Goal: Task Accomplishment & Management: Use online tool/utility

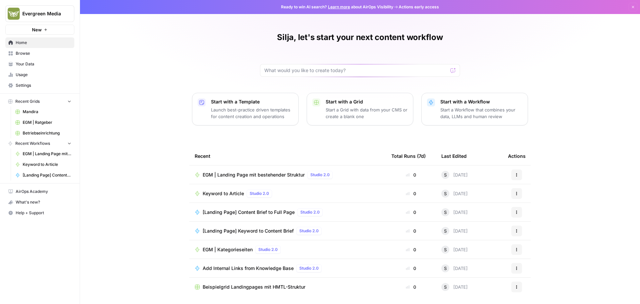
click at [38, 143] on span "Recent Workflows" at bounding box center [32, 143] width 35 height 6
click at [34, 144] on span "Recent Workflows" at bounding box center [32, 143] width 35 height 6
click at [24, 53] on span "Browse" at bounding box center [44, 53] width 56 height 6
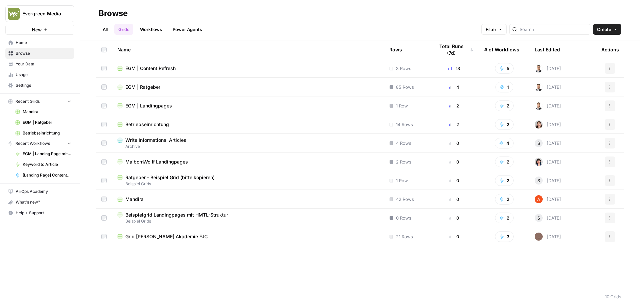
click at [144, 69] on span "EGM | Content Refresh" at bounding box center [150, 68] width 50 height 7
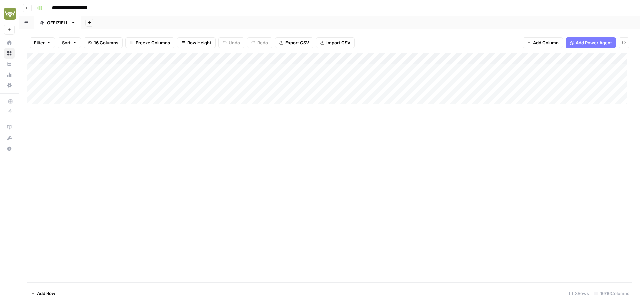
click at [569, 57] on div "Add Column" at bounding box center [329, 81] width 605 height 56
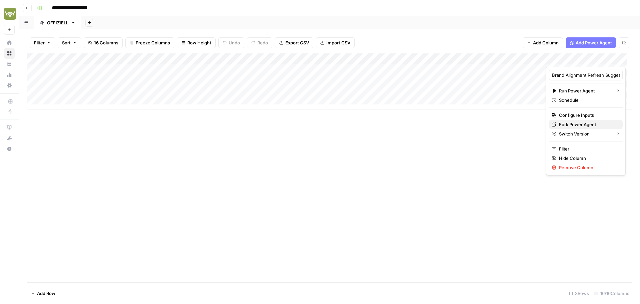
click at [572, 124] on span "Fork Power Agent" at bounding box center [588, 124] width 58 height 7
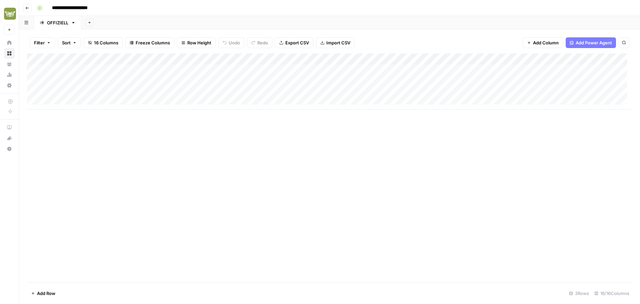
click at [565, 55] on div "Add Column" at bounding box center [329, 81] width 605 height 56
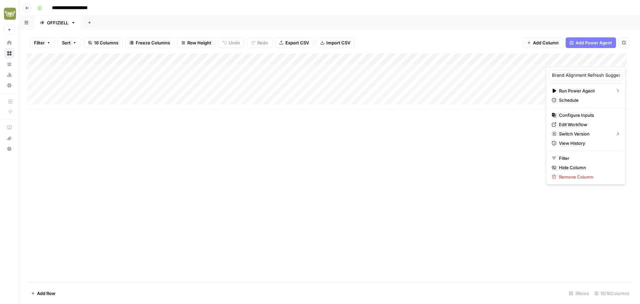
click at [366, 145] on div "Add Column" at bounding box center [329, 167] width 605 height 229
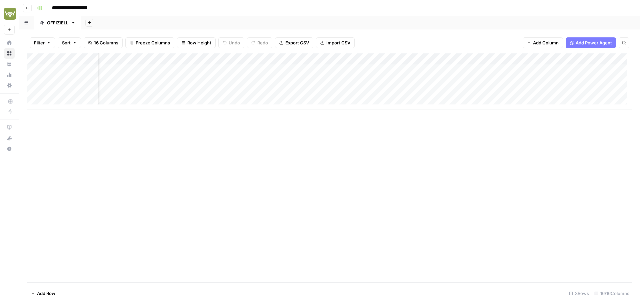
scroll to position [0, 390]
click at [302, 61] on div "Add Column" at bounding box center [329, 81] width 605 height 56
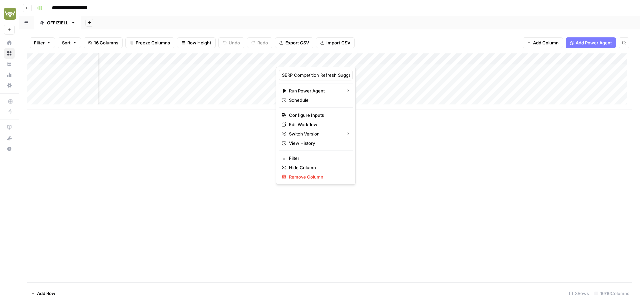
click at [417, 61] on div "Add Column" at bounding box center [329, 81] width 605 height 56
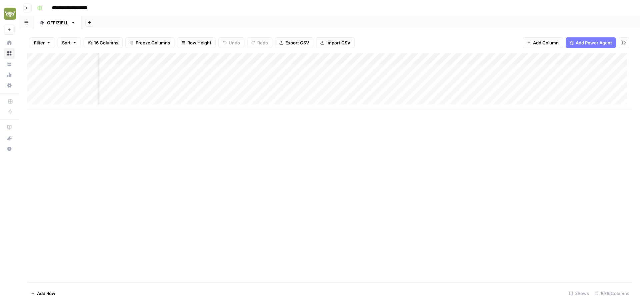
click at [338, 140] on div "Add Column" at bounding box center [329, 167] width 605 height 229
click at [411, 56] on div "Add Column" at bounding box center [329, 81] width 605 height 56
click at [296, 163] on div "Add Column" at bounding box center [329, 167] width 605 height 229
click at [303, 59] on div "Add Column" at bounding box center [329, 81] width 605 height 56
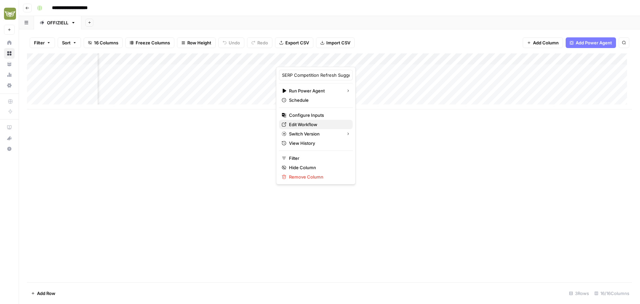
click at [306, 121] on span "Edit Workflow" at bounding box center [318, 124] width 58 height 7
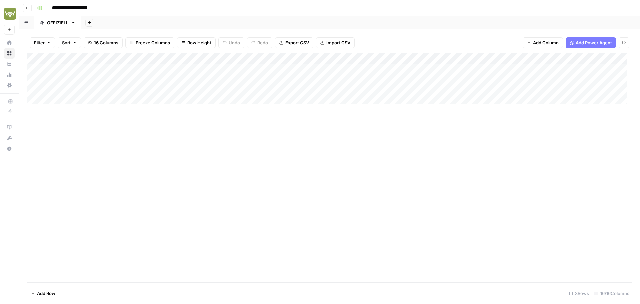
scroll to position [0, 0]
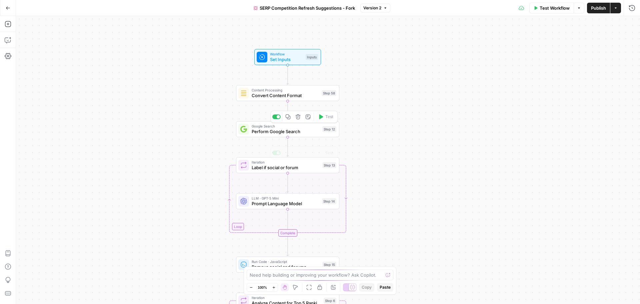
click at [290, 130] on span "Perform Google Search" at bounding box center [286, 131] width 68 height 7
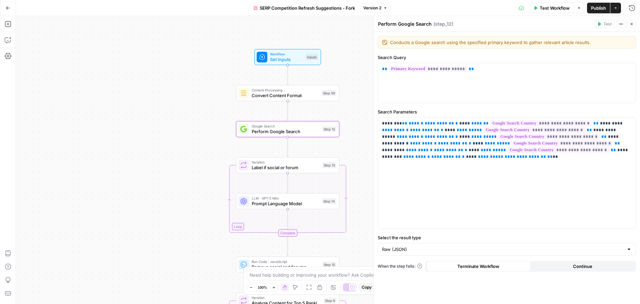
click at [632, 22] on span "E" at bounding box center [630, 22] width 5 height 7
click at [633, 27] on button "Close" at bounding box center [631, 24] width 9 height 9
